Goal: Task Accomplishment & Management: Manage account settings

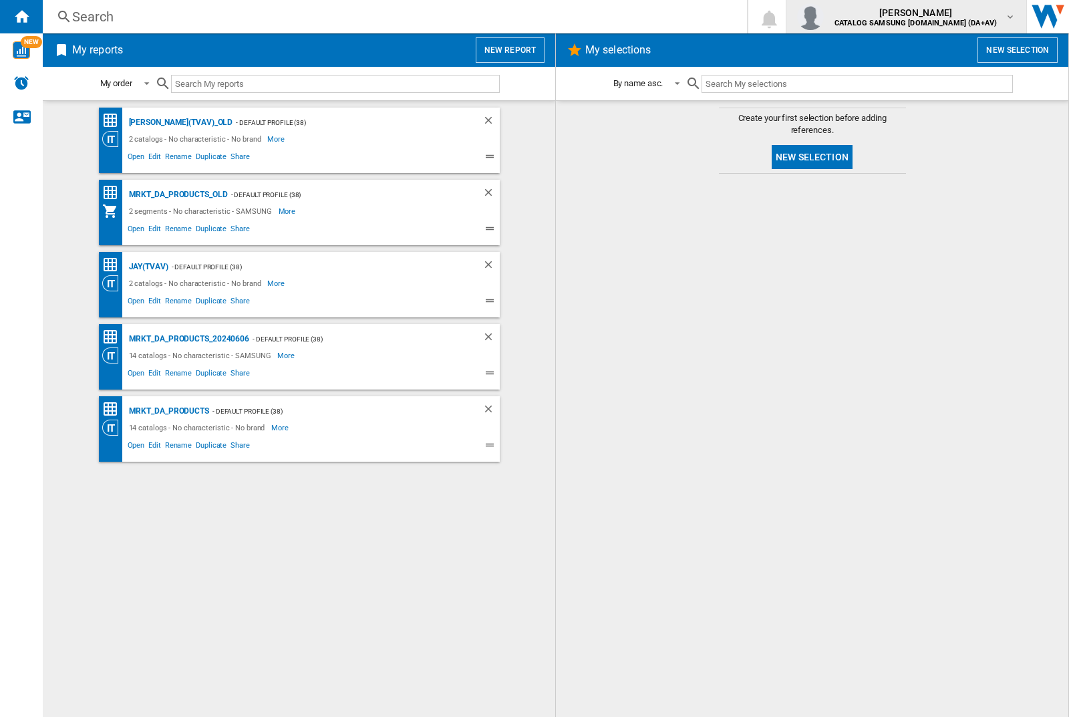
click at [824, 17] on img "button" at bounding box center [810, 16] width 27 height 27
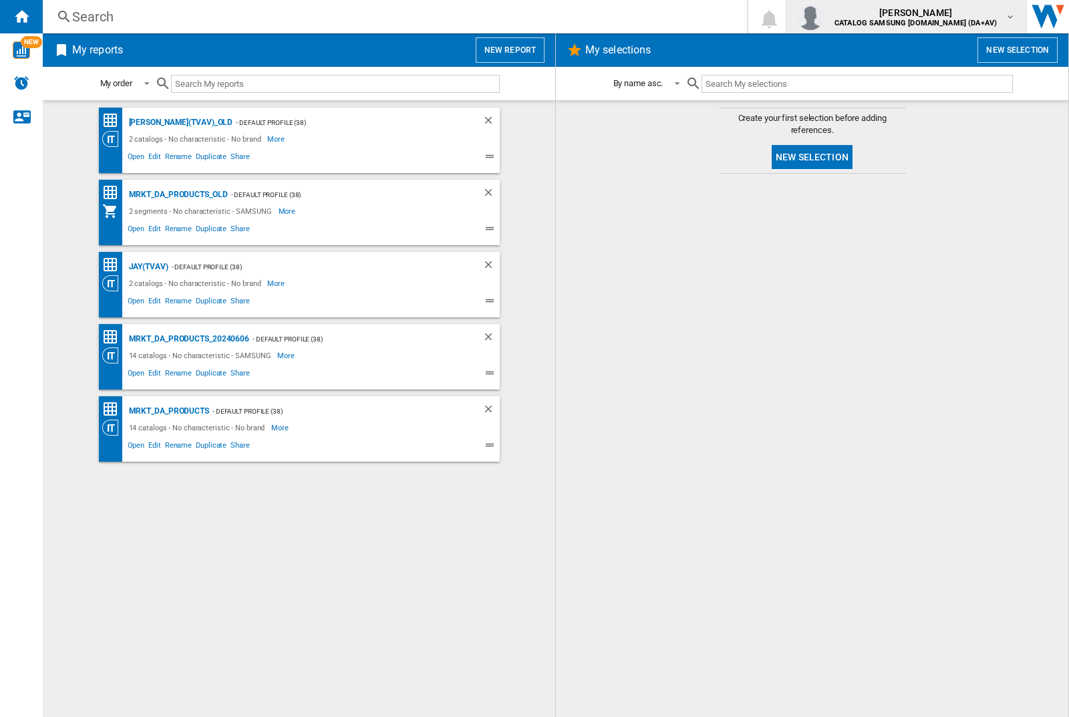
click at [824, 17] on img "button" at bounding box center [810, 16] width 27 height 27
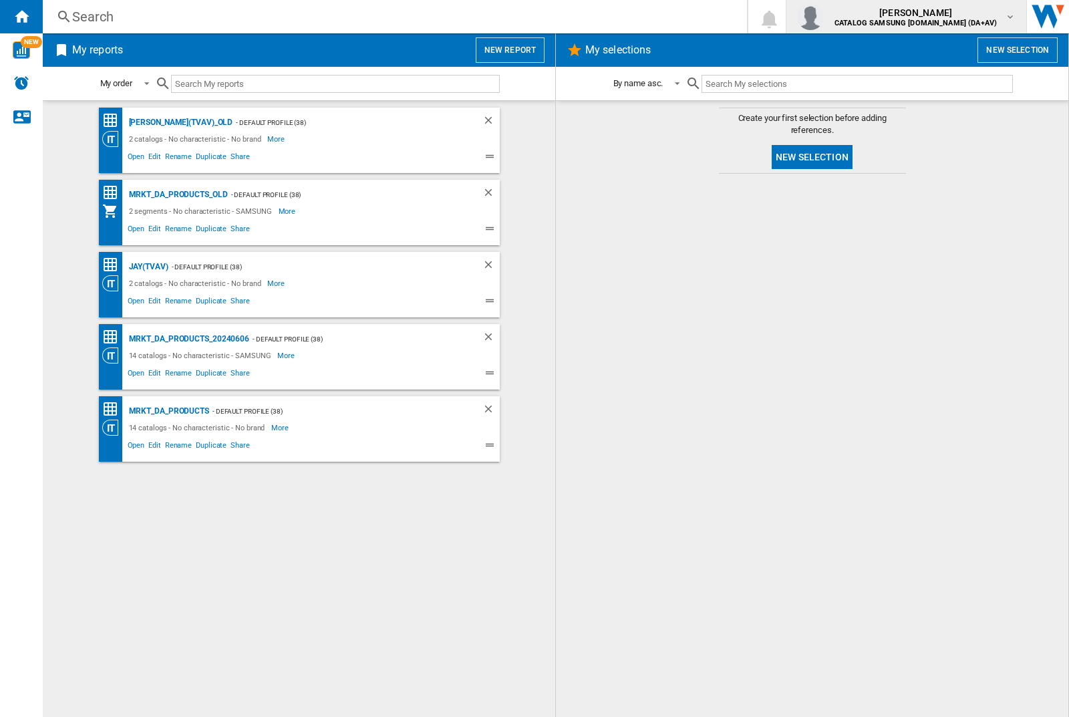
click at [824, 17] on img "button" at bounding box center [810, 16] width 27 height 27
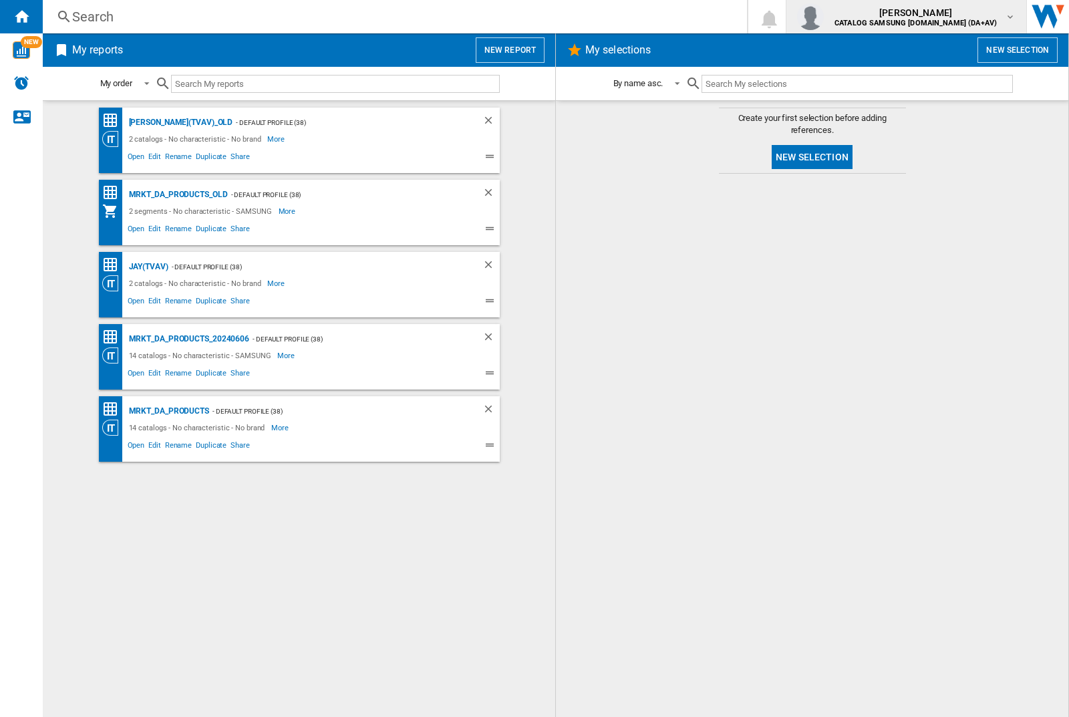
click at [824, 17] on img "button" at bounding box center [810, 16] width 27 height 27
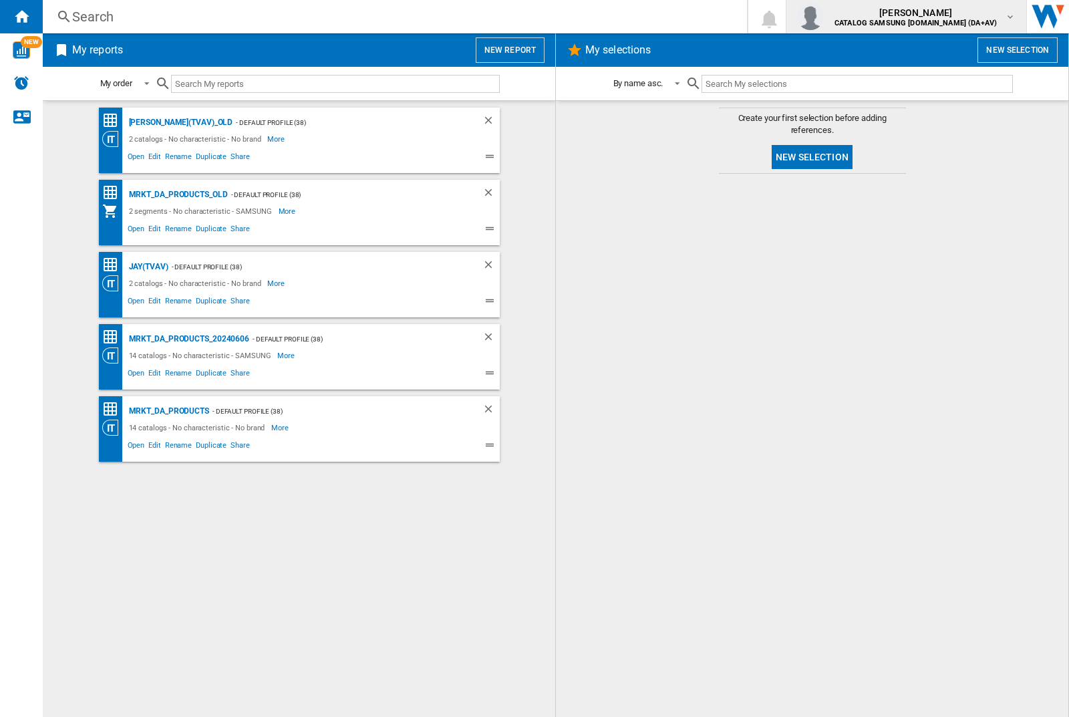
click at [824, 17] on img "button" at bounding box center [810, 16] width 27 height 27
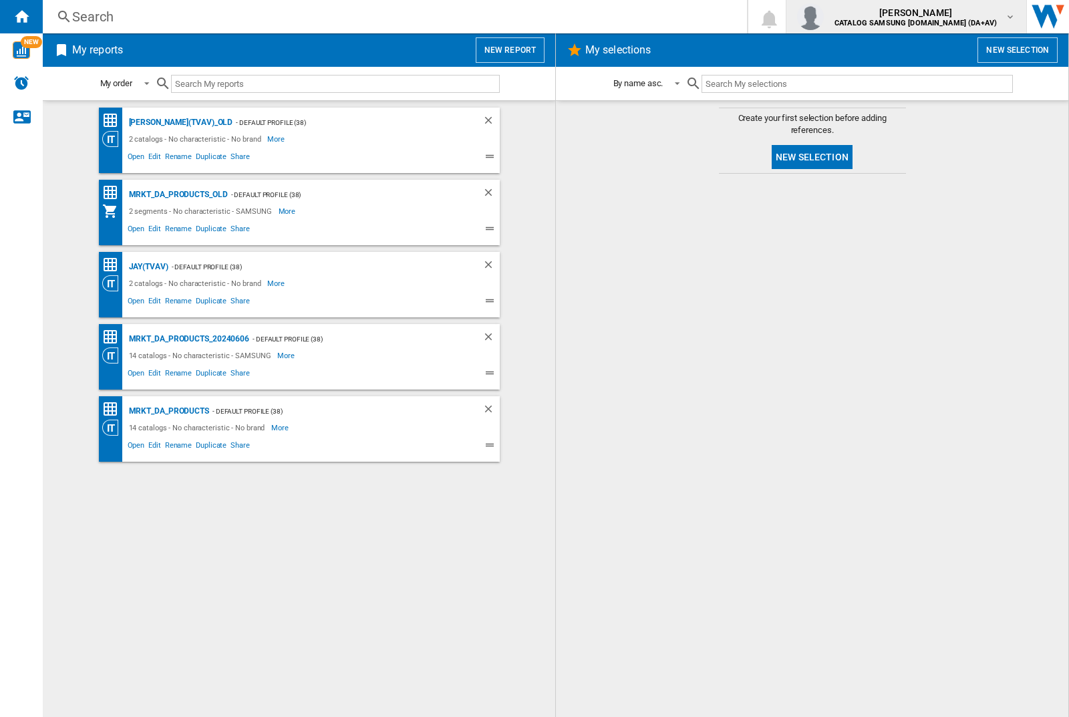
click at [824, 17] on img "button" at bounding box center [810, 16] width 27 height 27
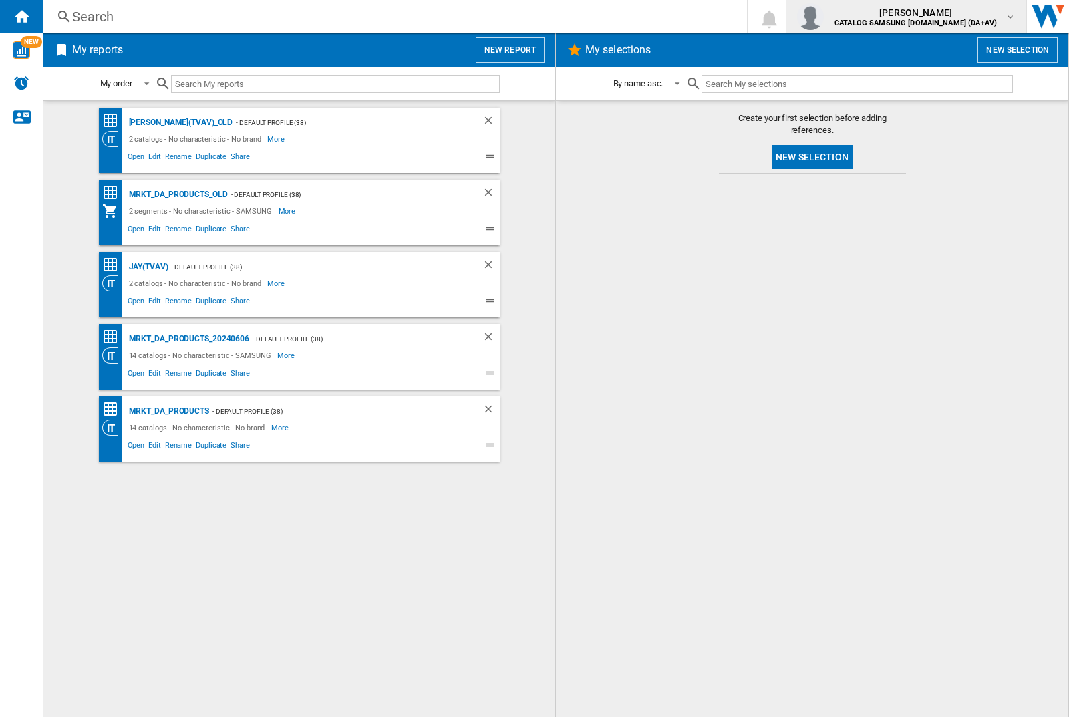
click at [824, 17] on img "button" at bounding box center [810, 16] width 27 height 27
